Goal: Complete application form

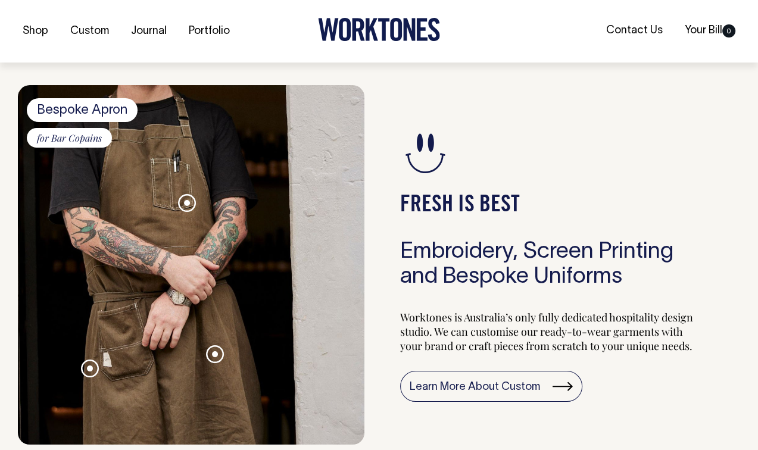
scroll to position [953, 0]
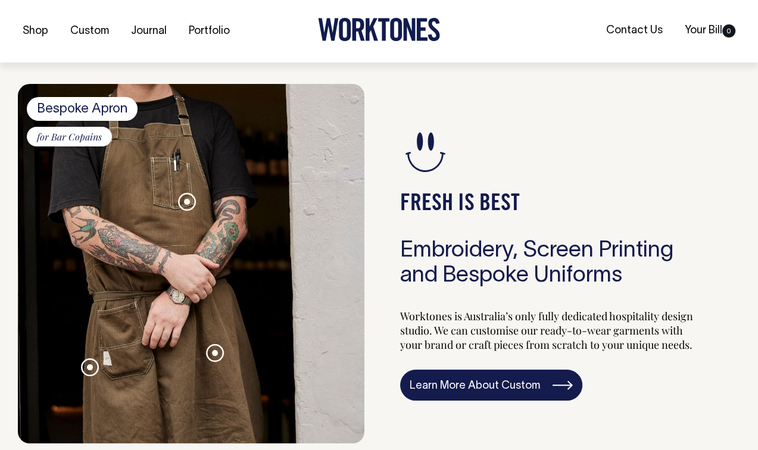
click at [484, 392] on link "Learn More About Custom" at bounding box center [491, 385] width 182 height 31
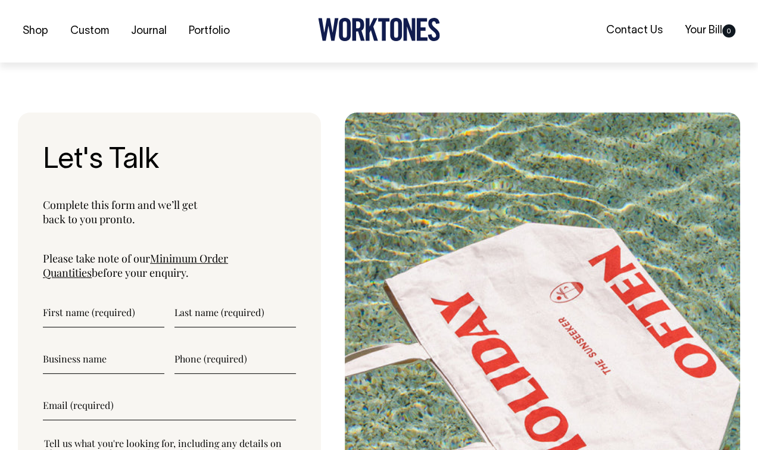
scroll to position [4109, 0]
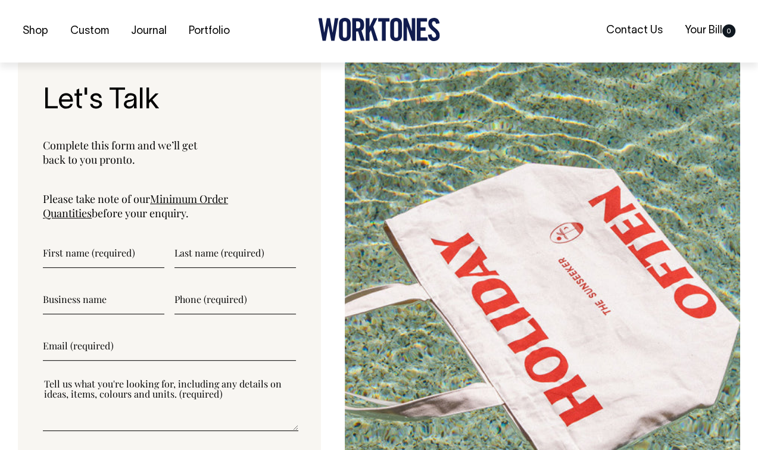
click at [70, 238] on input"] "text" at bounding box center [103, 253] width 121 height 30
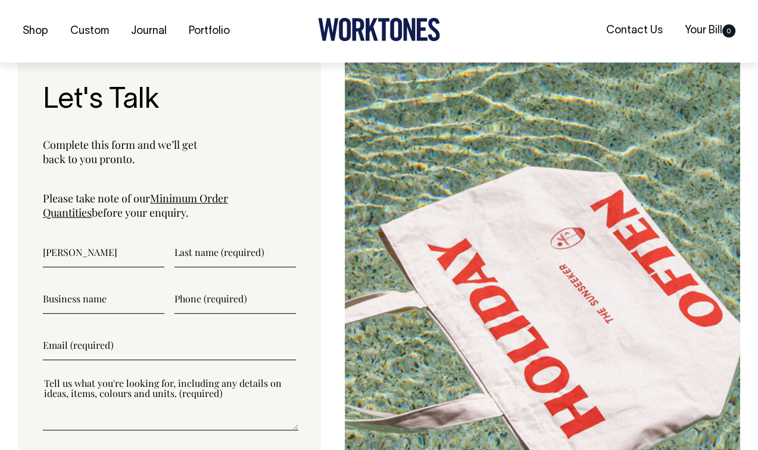
type input"] "[PERSON_NAME]"
click at [205, 238] on input"] "text" at bounding box center [234, 253] width 121 height 30
type input"] "[PERSON_NAME]"
click at [91, 284] on input"] "text" at bounding box center [103, 299] width 121 height 30
type input"] "Standing Room Coffee"
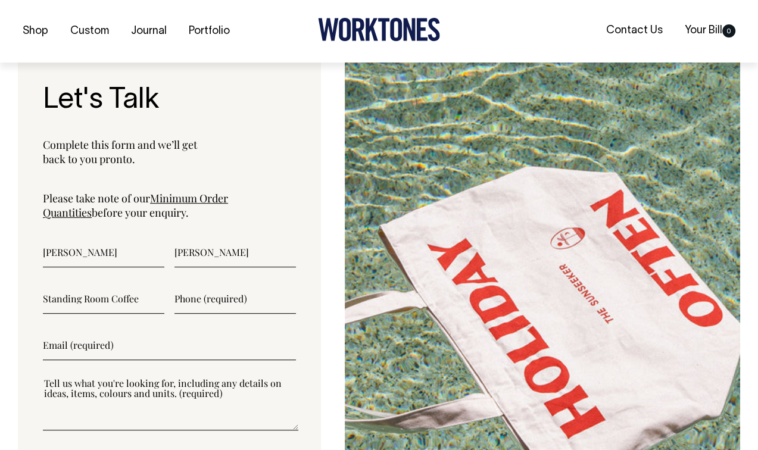
click at [218, 284] on input"] "text" at bounding box center [234, 299] width 121 height 30
type input"] "0468426986"
click at [83, 331] on input"] "email" at bounding box center [169, 346] width 253 height 30
type input"] "jasmine@generationam.com.au"
click at [66, 385] on textarea"] at bounding box center [170, 404] width 255 height 54
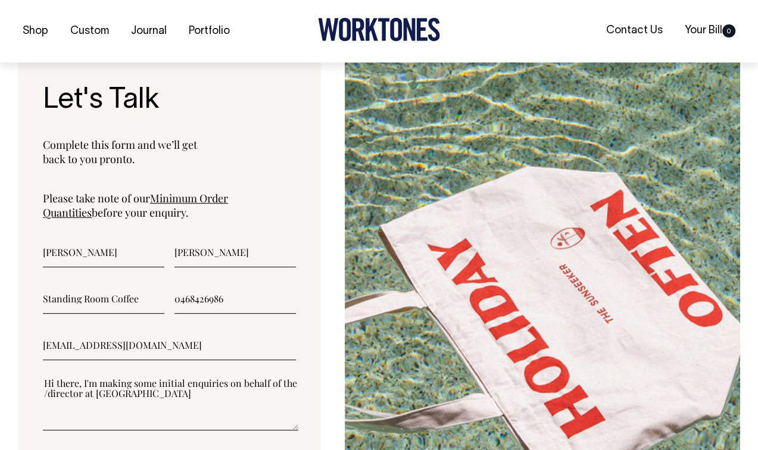
click at [48, 377] on textarea"] "Hi there, I'm making some initial enquiries on behalf of the /director at Stand…" at bounding box center [170, 404] width 255 height 54
click at [186, 377] on textarea"] "Hi there, I'm making some initial enquiries on behalf of the director at Standi…" at bounding box center [170, 404] width 255 height 54
click at [164, 377] on textarea"] "Hi there, I'm making some initial enquiries on behalf of the director at Standi…" at bounding box center [170, 404] width 255 height 54
drag, startPoint x: 119, startPoint y: 374, endPoint x: 107, endPoint y: 373, distance: 12.5
click at [107, 377] on textarea"] "Hi there, I'm making some initial enquiries on behalf of the director at Standi…" at bounding box center [170, 404] width 255 height 54
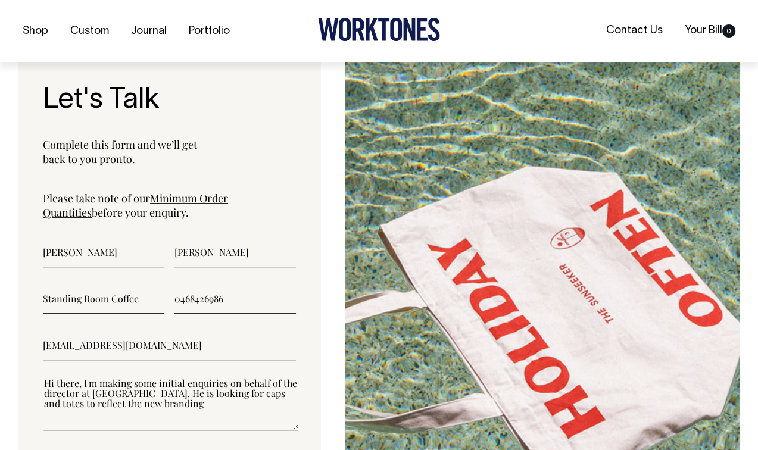
click at [93, 377] on textarea"] "Hi there, I'm making some initial enquiries on behalf of the director at Standi…" at bounding box center [170, 404] width 255 height 54
click at [232, 377] on textarea"] "Hi there, I'm making some initial enquiries on behalf of the director at Standi…" at bounding box center [170, 404] width 255 height 54
click at [181, 191] on link "Minimum Order Quantities" at bounding box center [135, 205] width 185 height 29
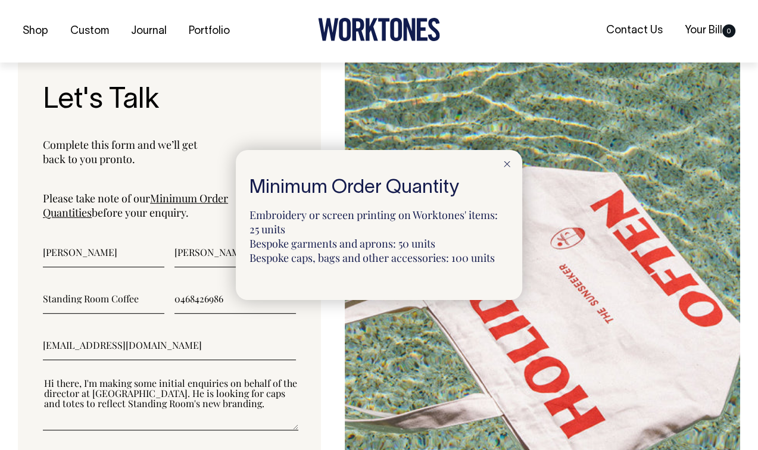
click at [225, 373] on div at bounding box center [379, 225] width 758 height 450
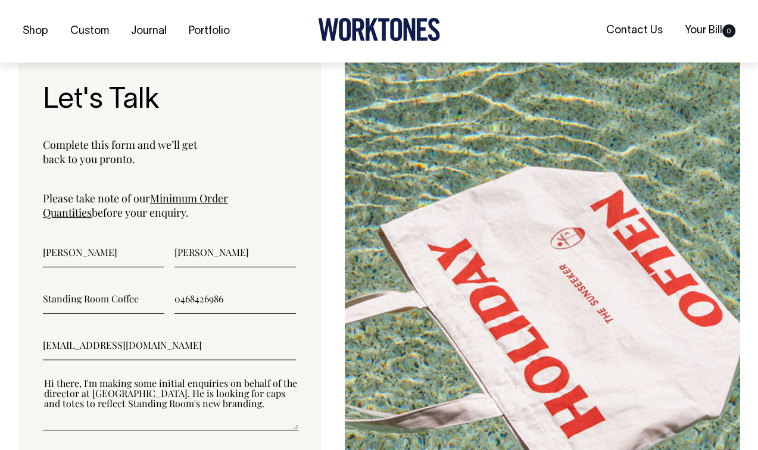
click at [225, 377] on textarea"] "Hi there, I'm making some initial enquiries on behalf of the director at Standi…" at bounding box center [170, 404] width 255 height 54
drag, startPoint x: 100, startPoint y: 353, endPoint x: 207, endPoint y: 408, distance: 120.7
click at [102, 377] on textarea"] "Hi there, I'm making some initial enquiries on behalf of the director at Standi…" at bounding box center [170, 404] width 255 height 54
click at [110, 377] on textarea"] "Hi there, I'm JAsmien and I'm making some initial enquiries on behalf of the di…" at bounding box center [170, 404] width 255 height 54
click at [43, 377] on textarea"] "Hi there, I'm Jasmine and I'm making some initial enquiries on behalf of the di…" at bounding box center [170, 404] width 255 height 54
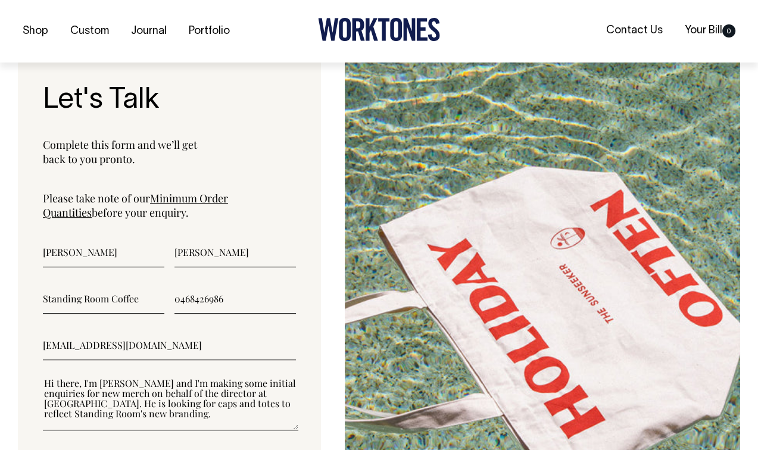
click at [288, 377] on textarea"] "Hi there, I'm Jasmine and I'm making some initial enquiries for new merch on be…" at bounding box center [170, 404] width 255 height 54
click at [159, 379] on textarea"] "Hi there, I'm Jasmine and I'm making some initial enquiries for new merch on be…" at bounding box center [170, 404] width 255 height 54
click at [150, 383] on textarea"] "Hi there, I'm Jasmine and I'm making some initial enquiries for new merch on be…" at bounding box center [170, 404] width 255 height 54
drag, startPoint x: 148, startPoint y: 373, endPoint x: 87, endPoint y: 395, distance: 64.6
click at [74, 377] on textarea"] "Hi there, I'm Jasmine and I'm making some initial enquiries for new merch on be…" at bounding box center [170, 404] width 255 height 54
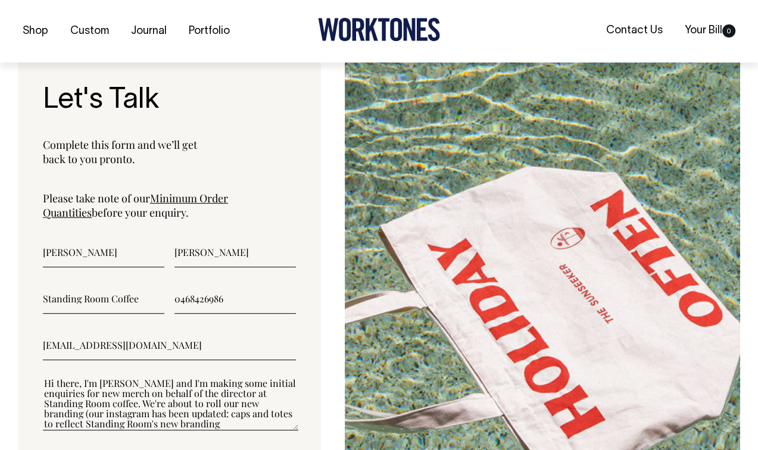
paste textarea"] "https://www.instagram.com/standingroomcoffee/"
click at [85, 388] on textarea"] "Hi there, I'm Jasmine and I'm making some initial enquiries for new merch on be…" at bounding box center [170, 404] width 255 height 54
drag, startPoint x: 67, startPoint y: 388, endPoint x: 101, endPoint y: 400, distance: 36.3
click at [67, 388] on textarea"] "Hi there, I'm Jasmine and I'm making some initial enquiries for new merch on be…" at bounding box center [170, 404] width 255 height 54
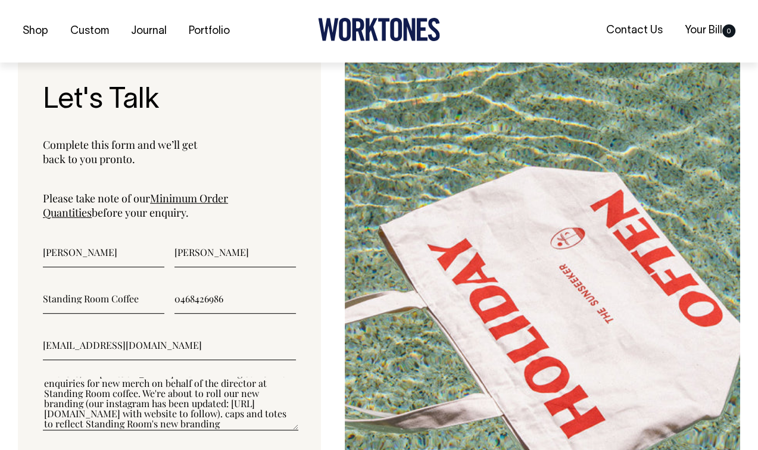
drag, startPoint x: 114, startPoint y: 395, endPoint x: 120, endPoint y: 398, distance: 6.4
click at [116, 395] on textarea"] "Hi there, I'm Jasmine and I'm making some initial enquiries for new merch on be…" at bounding box center [170, 404] width 255 height 54
drag, startPoint x: 91, startPoint y: 372, endPoint x: 98, endPoint y: 382, distance: 12.7
click at [91, 377] on textarea"] "Hi there, I'm Jasmine and I'm making some initial enquiries for new merch on be…" at bounding box center [170, 404] width 255 height 54
drag, startPoint x: 233, startPoint y: 375, endPoint x: 171, endPoint y: 377, distance: 62.6
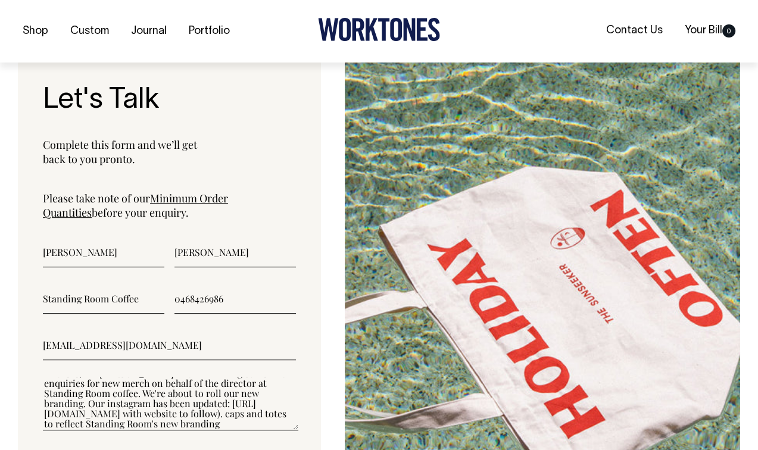
click at [171, 377] on textarea"] "Hi there, I'm Jasmine and I'm making some initial enquiries for new merch on be…" at bounding box center [170, 404] width 255 height 54
click at [278, 384] on textarea"] "Hi there, I'm Jasmine and I'm making some initial enquiries for new merch on be…" at bounding box center [170, 404] width 255 height 54
click at [119, 392] on textarea"] "Hi there, I'm Jasmine and I'm making some initial enquiries for new merch on be…" at bounding box center [170, 404] width 255 height 54
drag, startPoint x: 274, startPoint y: 425, endPoint x: 272, endPoint y: 417, distance: 7.5
click at [275, 425] on form "Jasmine Fisher Standing Room Coffee 0468426986 jasmine@generationam.com.au Hi t…" at bounding box center [169, 374] width 253 height 272
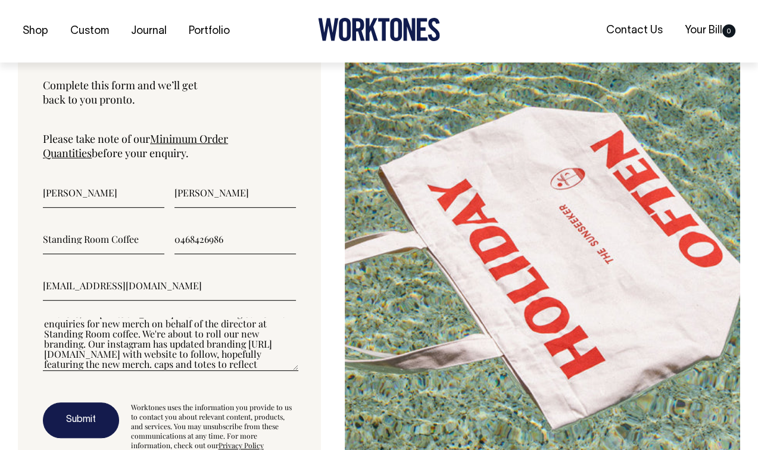
scroll to position [20, 0]
drag, startPoint x: 164, startPoint y: 325, endPoint x: 121, endPoint y: 323, distance: 42.9
click at [121, 323] on textarea"] "Hi there, I'm Jasmine and I'm making some initial enquiries for new merch on be…" at bounding box center [170, 344] width 255 height 54
drag, startPoint x: 222, startPoint y: 325, endPoint x: 186, endPoint y: 328, distance: 35.3
click at [186, 328] on textarea"] "Hi there, I'm Jasmine and I'm making some initial enquiries for new merch on be…" at bounding box center [170, 344] width 255 height 54
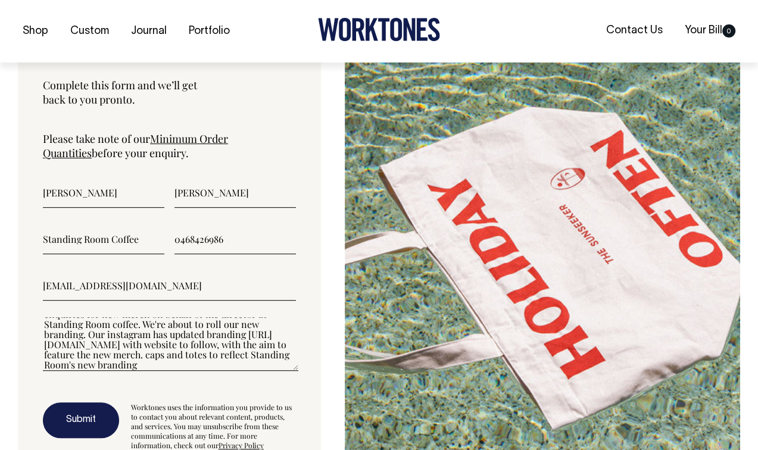
type textarea"] "Hi there, I'm Jasmine and I'm making some initial enquiries for new merch on be…"
click at [42, 336] on div "Let's Talk Complete this form and we’ll get back to you pronto. Please take not…" at bounding box center [169, 246] width 303 height 507
click at [98, 317] on textarea"] "Hi there, I'm Jasmine and I'm making some initial enquiries for new merch on be…" at bounding box center [170, 344] width 255 height 54
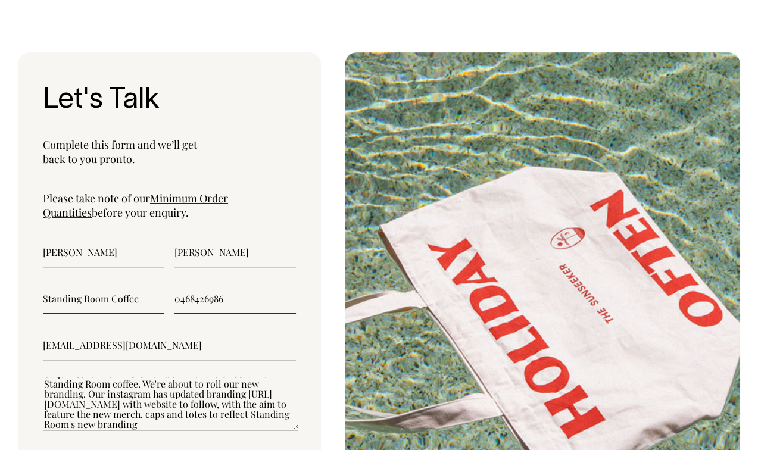
scroll to position [4169, 0]
click at [161, 385] on textarea"] "Hi there, I'm Jasmine and I'm making some initial enquiries for new merch on be…" at bounding box center [170, 404] width 255 height 54
click at [179, 378] on textarea"] "Hi there, I'm Jasmine and I'm making some initial enquiries for new merch on be…" at bounding box center [170, 404] width 255 height 54
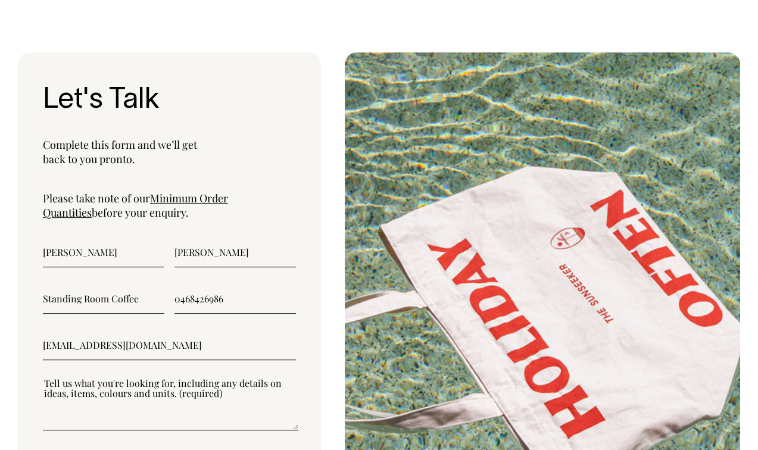
scroll to position [0, 0]
paste textarea"] "Hi there, I'm Jasmine and I'm making some initial enquiries on behalf of the di…"
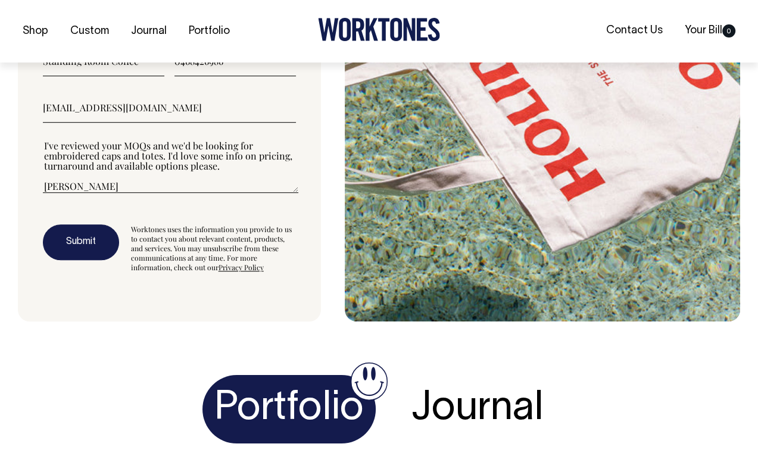
scroll to position [4407, 0]
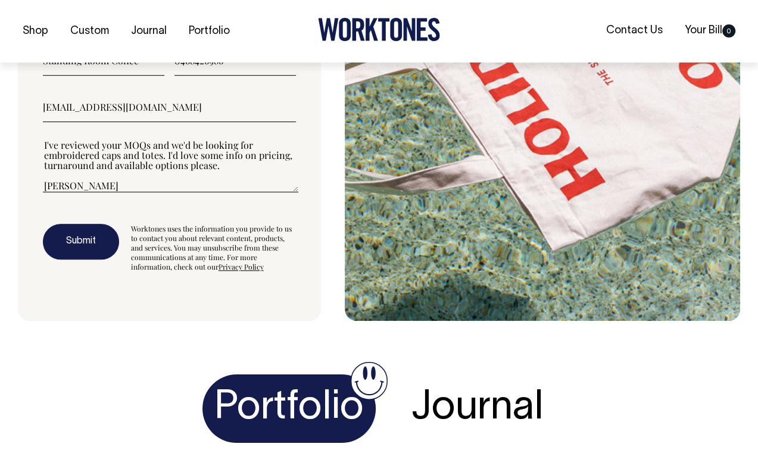
type textarea"] "Hi there, I'm Jasmine and I'm making some initial enquiries on behalf of the di…"
click at [87, 224] on button "Submit" at bounding box center [81, 242] width 76 height 36
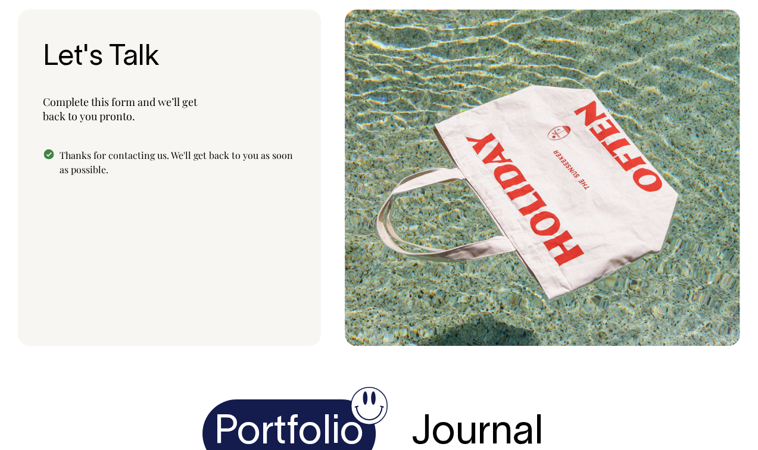
scroll to position [4211, 0]
